Goal: Task Accomplishment & Management: Manage account settings

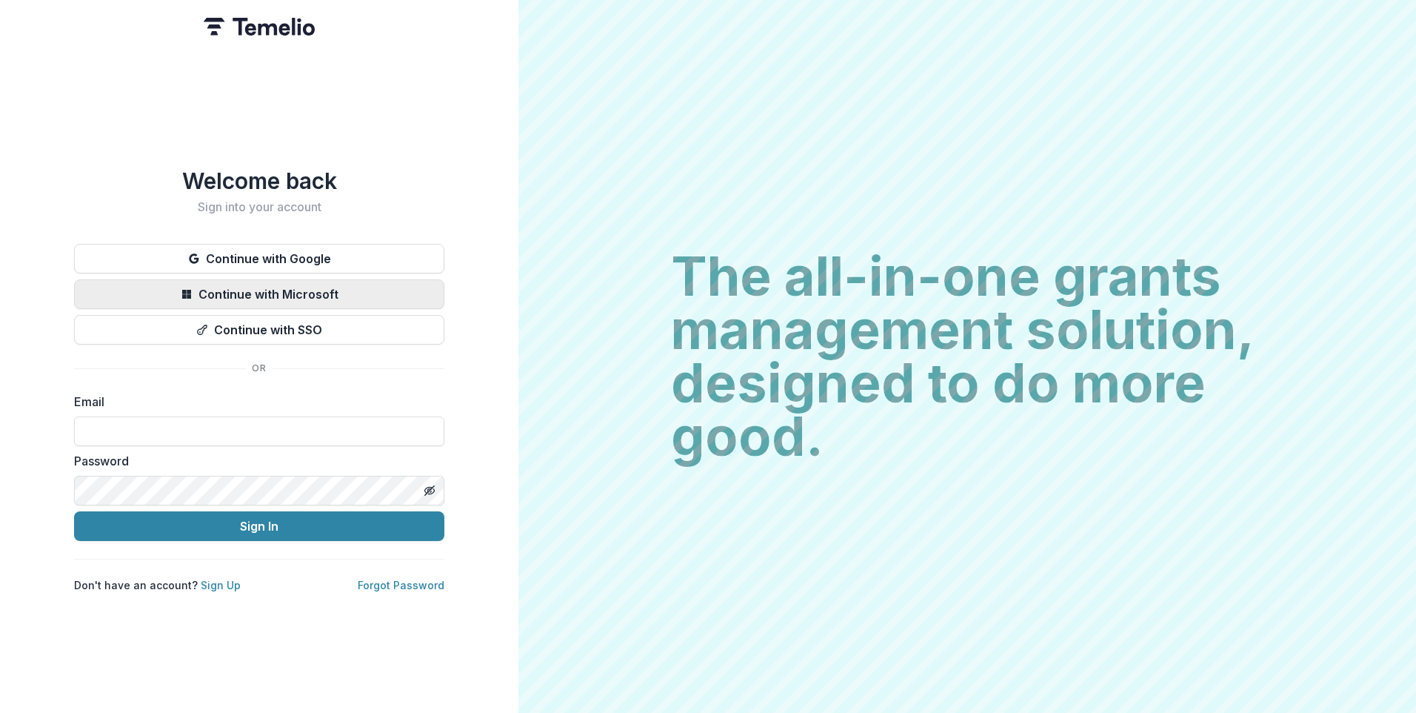
click at [233, 290] on button "Continue with Microsoft" at bounding box center [259, 294] width 370 height 30
click at [163, 416] on input at bounding box center [259, 431] width 370 height 30
type input "**********"
